Goal: Browse casually: Explore the website without a specific task or goal

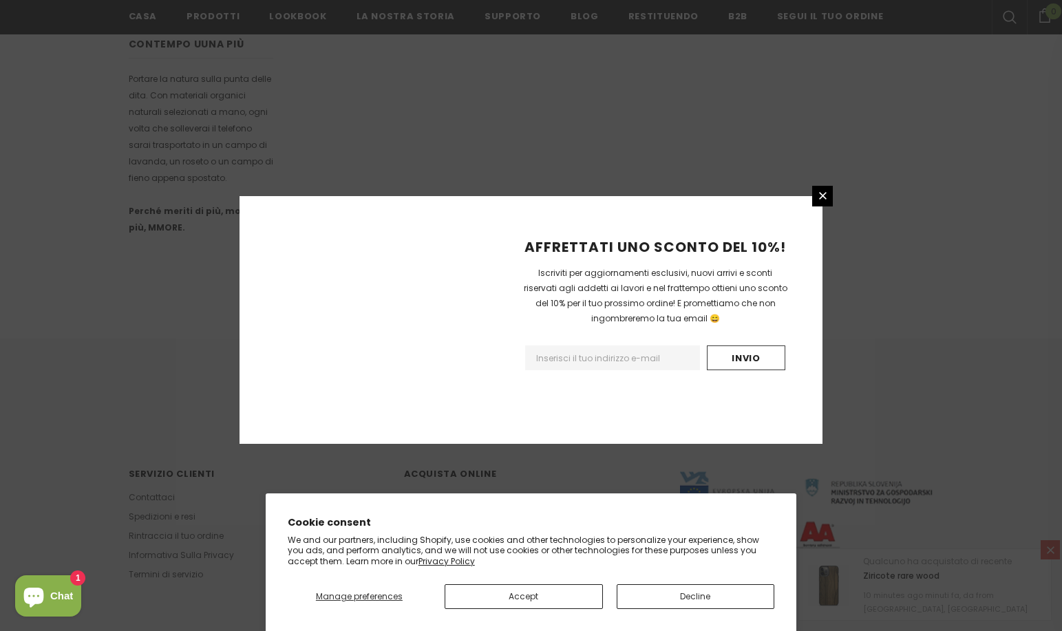
scroll to position [780, 0]
